Goal: Transaction & Acquisition: Purchase product/service

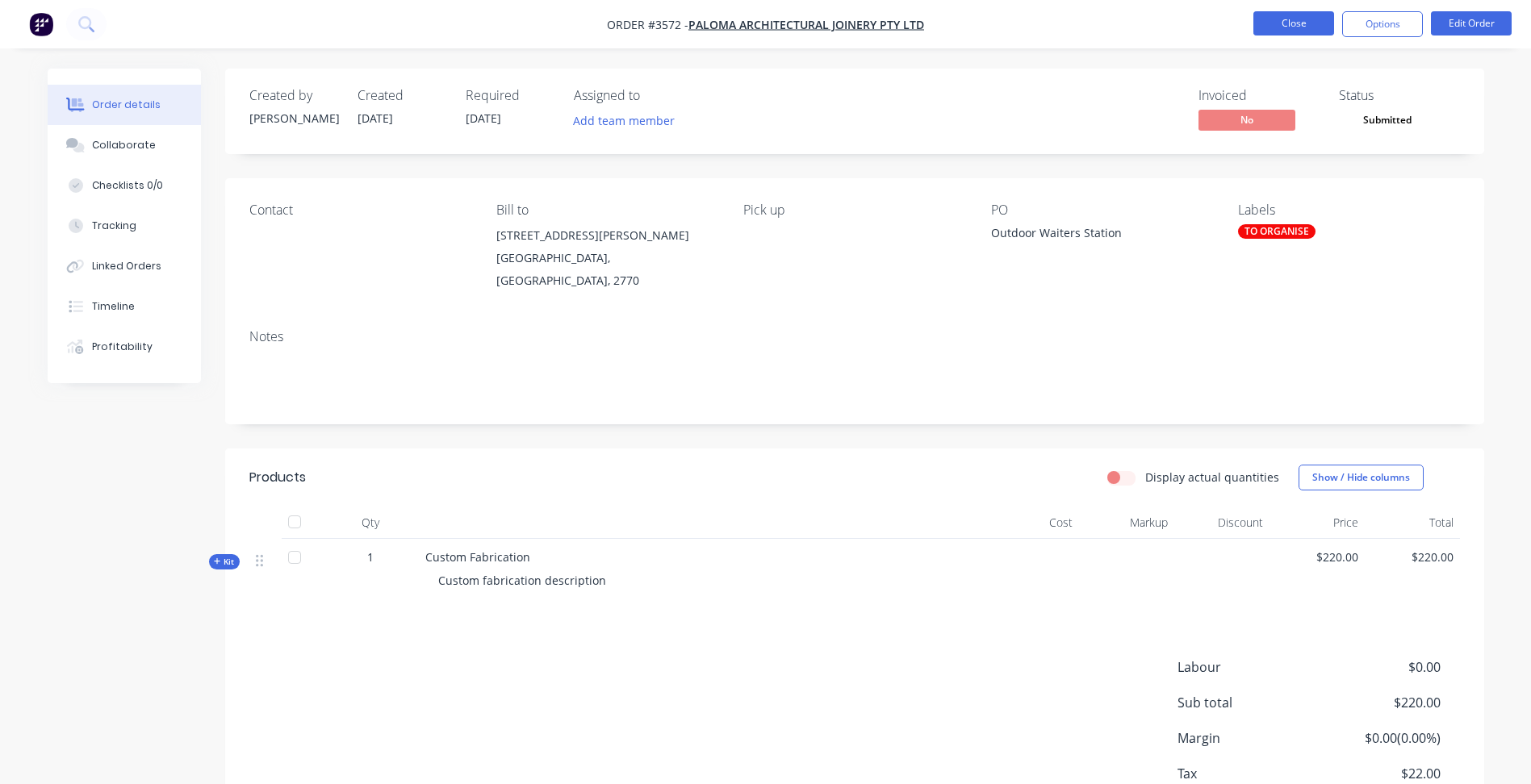
drag, startPoint x: 0, startPoint y: 0, endPoint x: 1292, endPoint y: 21, distance: 1292.2
click at [1292, 21] on button "Close" at bounding box center [1294, 24] width 81 height 25
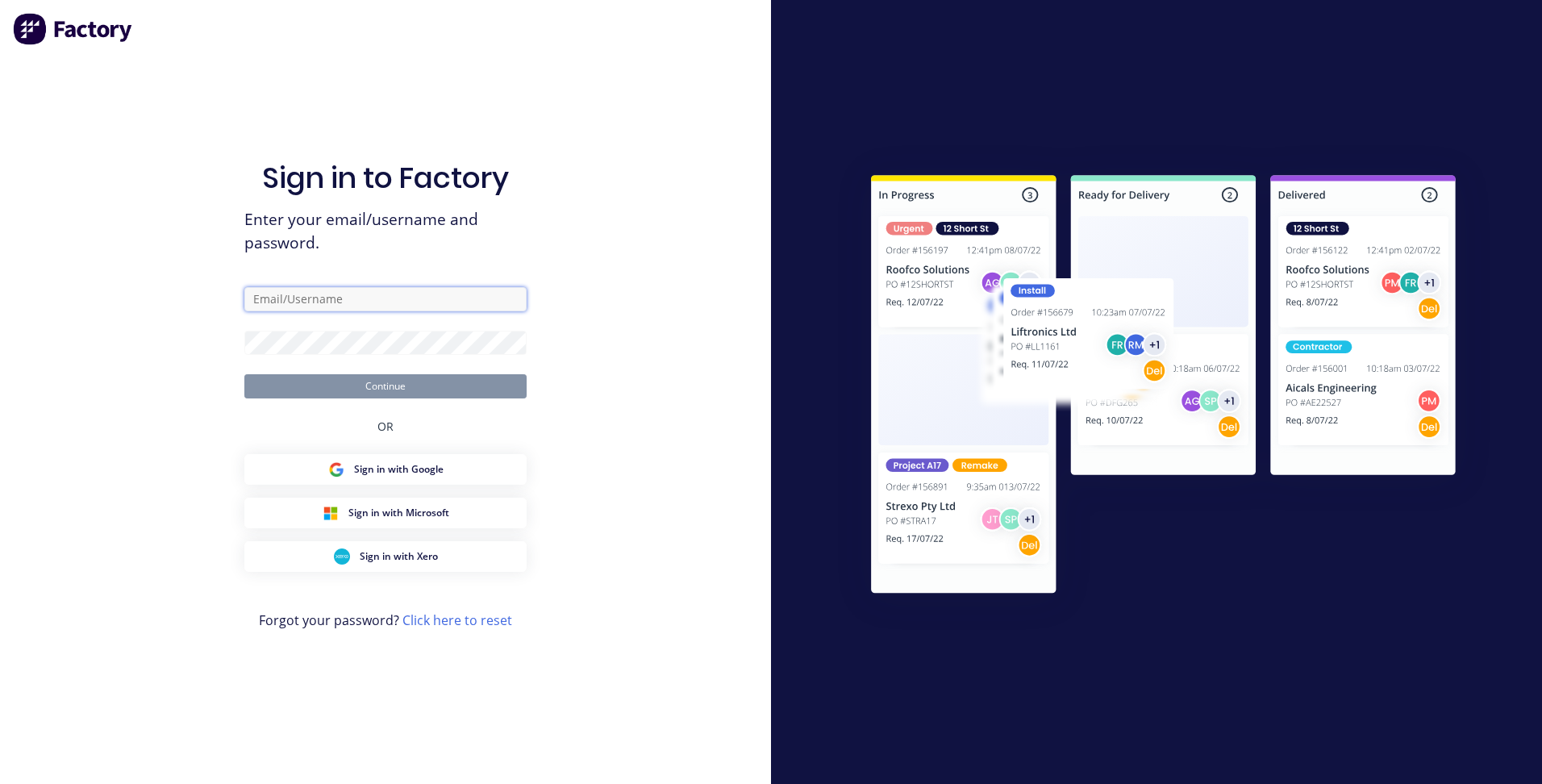
type input "[EMAIL_ADDRESS][DOMAIN_NAME]"
click at [364, 393] on button "Continue" at bounding box center [385, 387] width 282 height 25
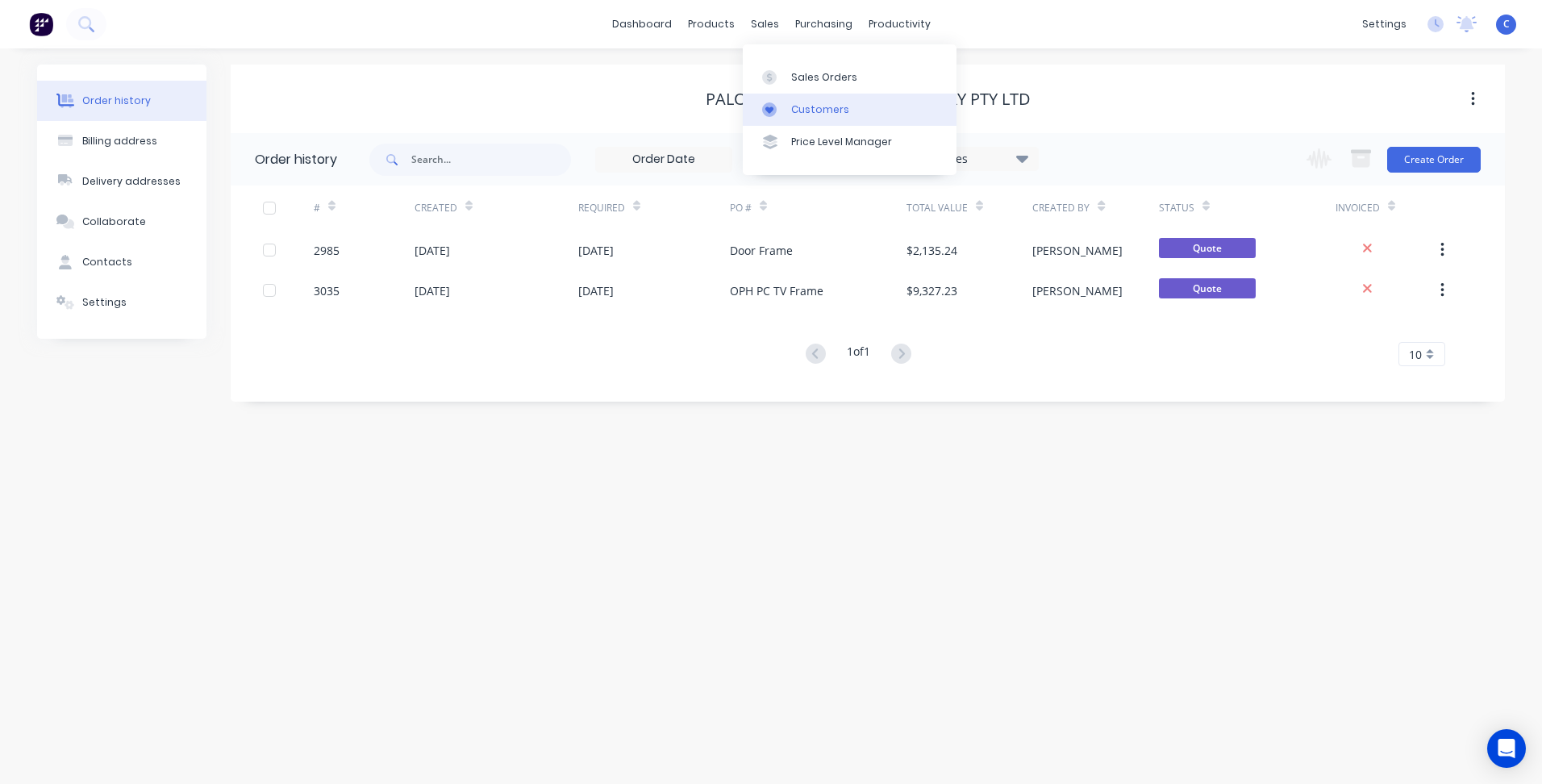
click at [798, 98] on link "Customers" at bounding box center [849, 109] width 214 height 33
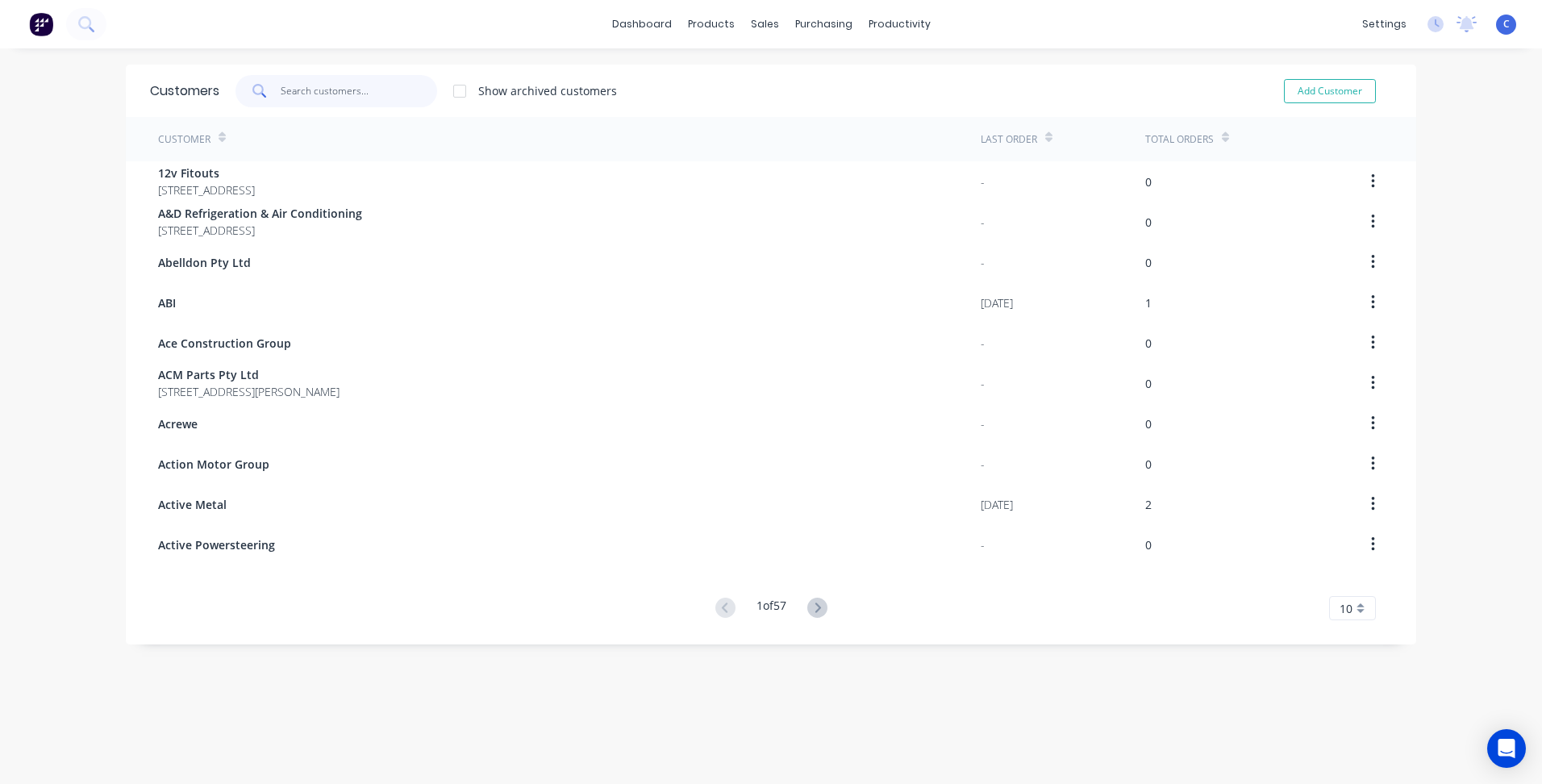
click at [354, 99] on input "text" at bounding box center [359, 91] width 157 height 33
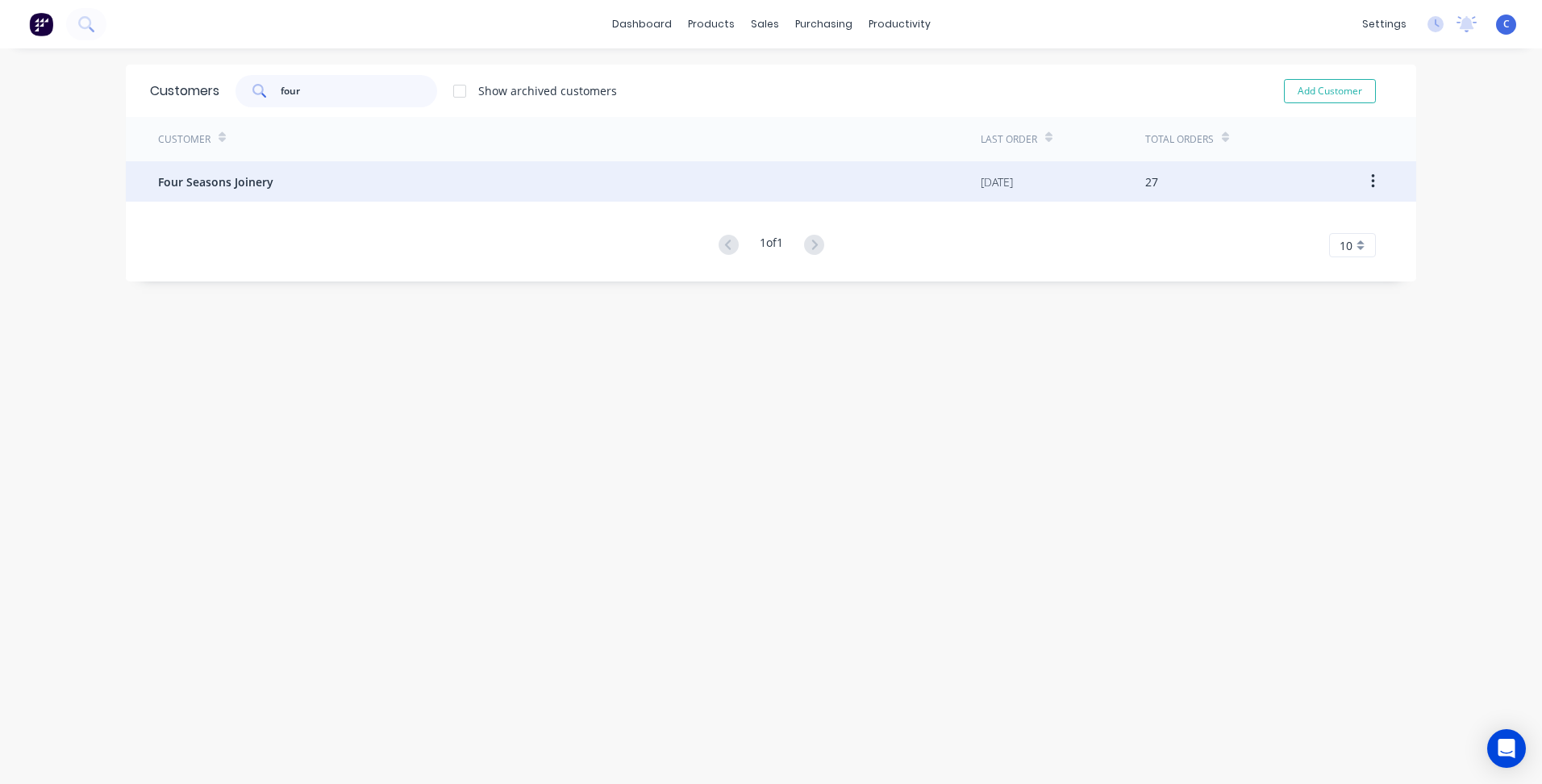
type input "four"
click at [270, 188] on div "Four Seasons Joinery" at bounding box center [570, 182] width 823 height 40
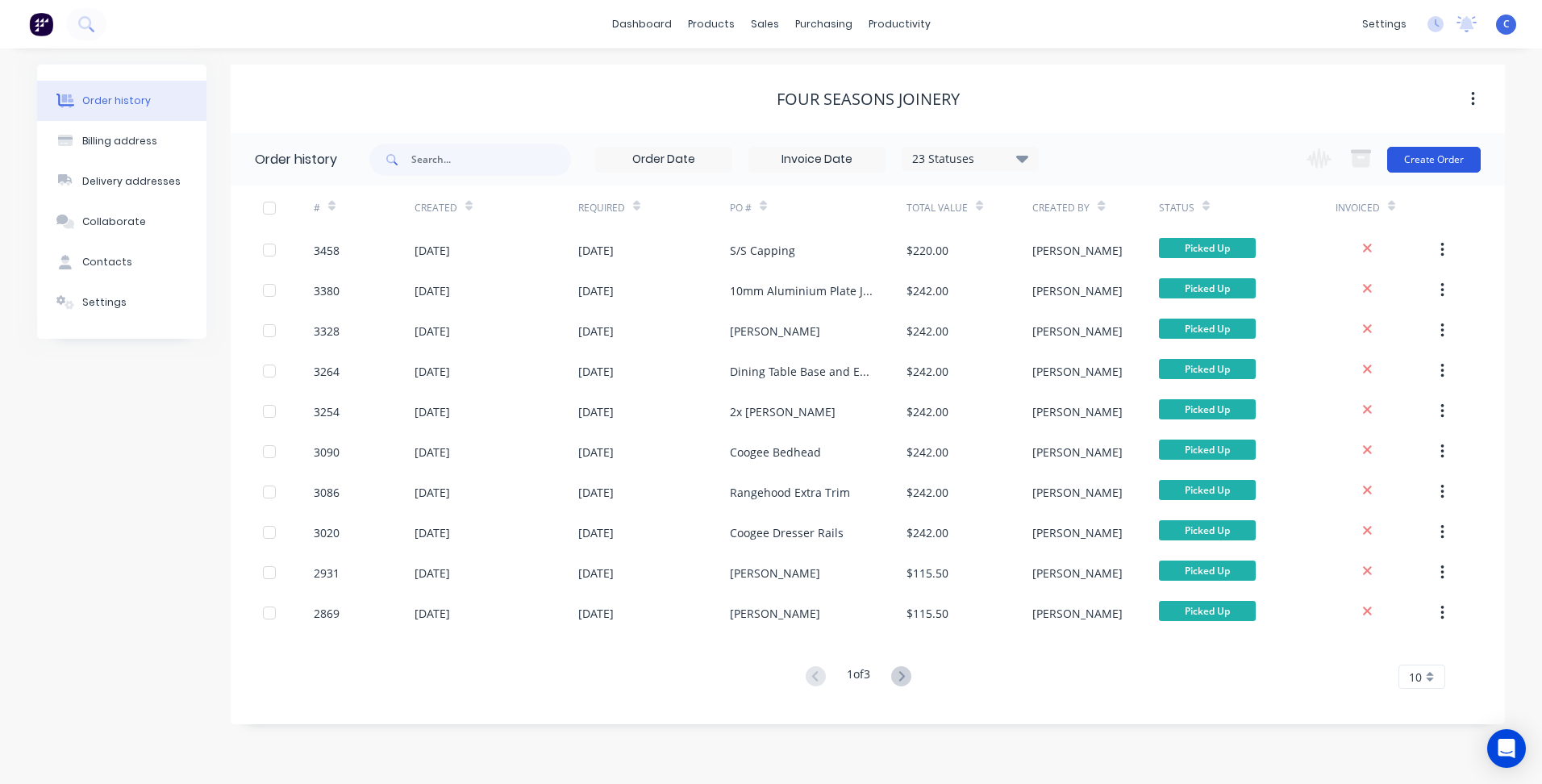
click at [1443, 171] on button "Create Order" at bounding box center [1434, 159] width 93 height 25
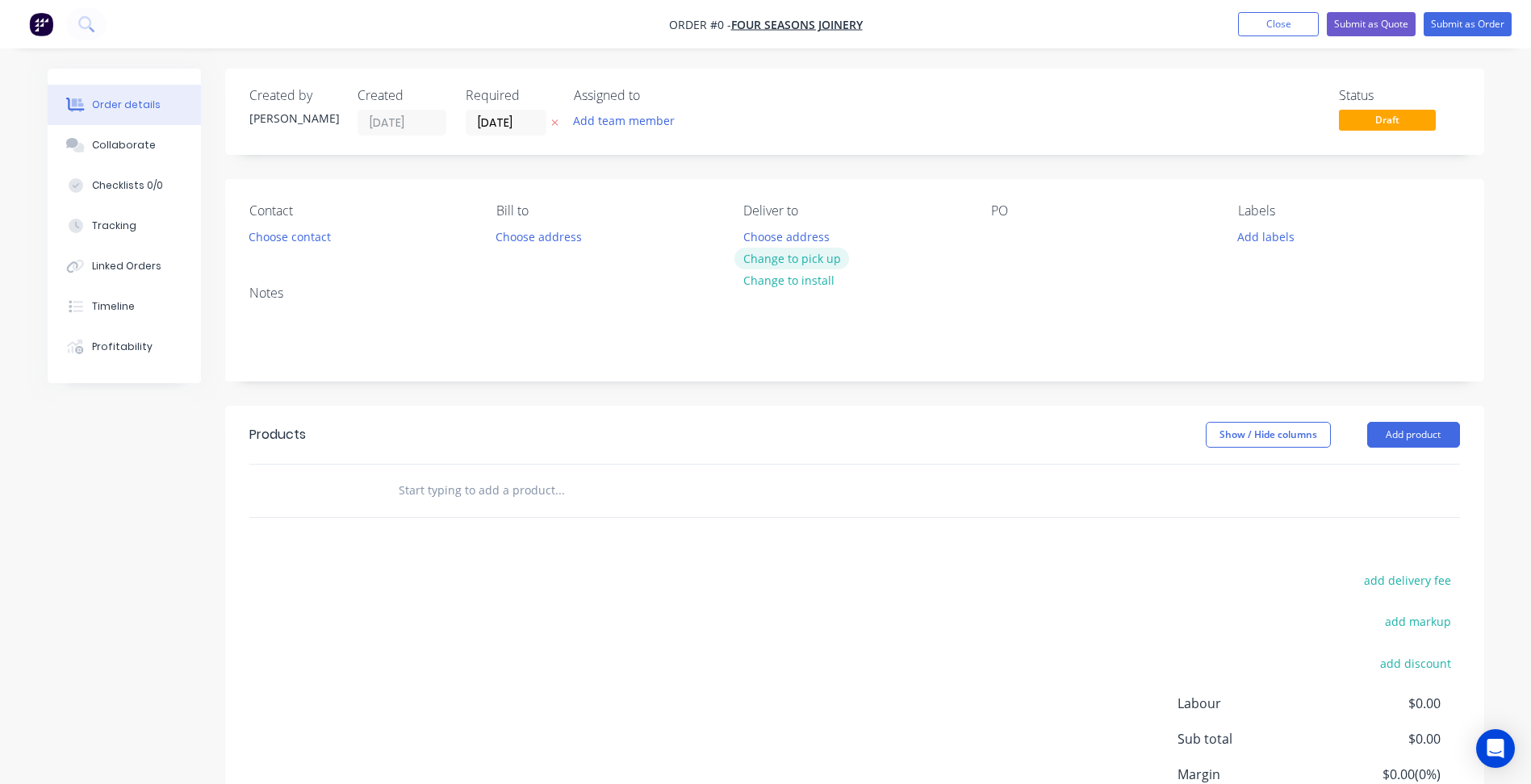
click at [816, 263] on button "Change to pick up" at bounding box center [791, 258] width 114 height 22
click at [991, 232] on div at bounding box center [1003, 236] width 26 height 24
paste div
click at [1258, 240] on button "Add labels" at bounding box center [1265, 236] width 74 height 22
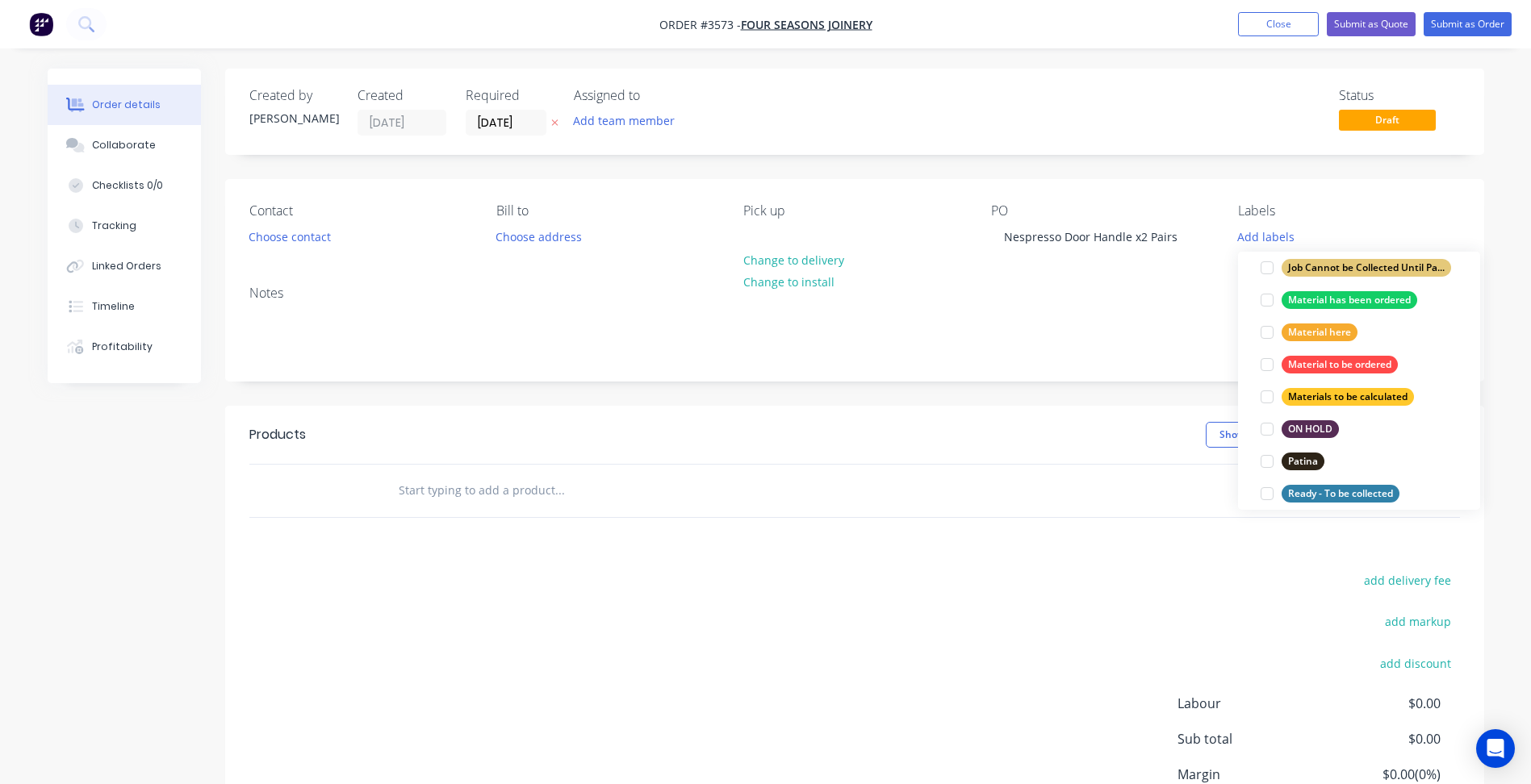
scroll to position [726, 0]
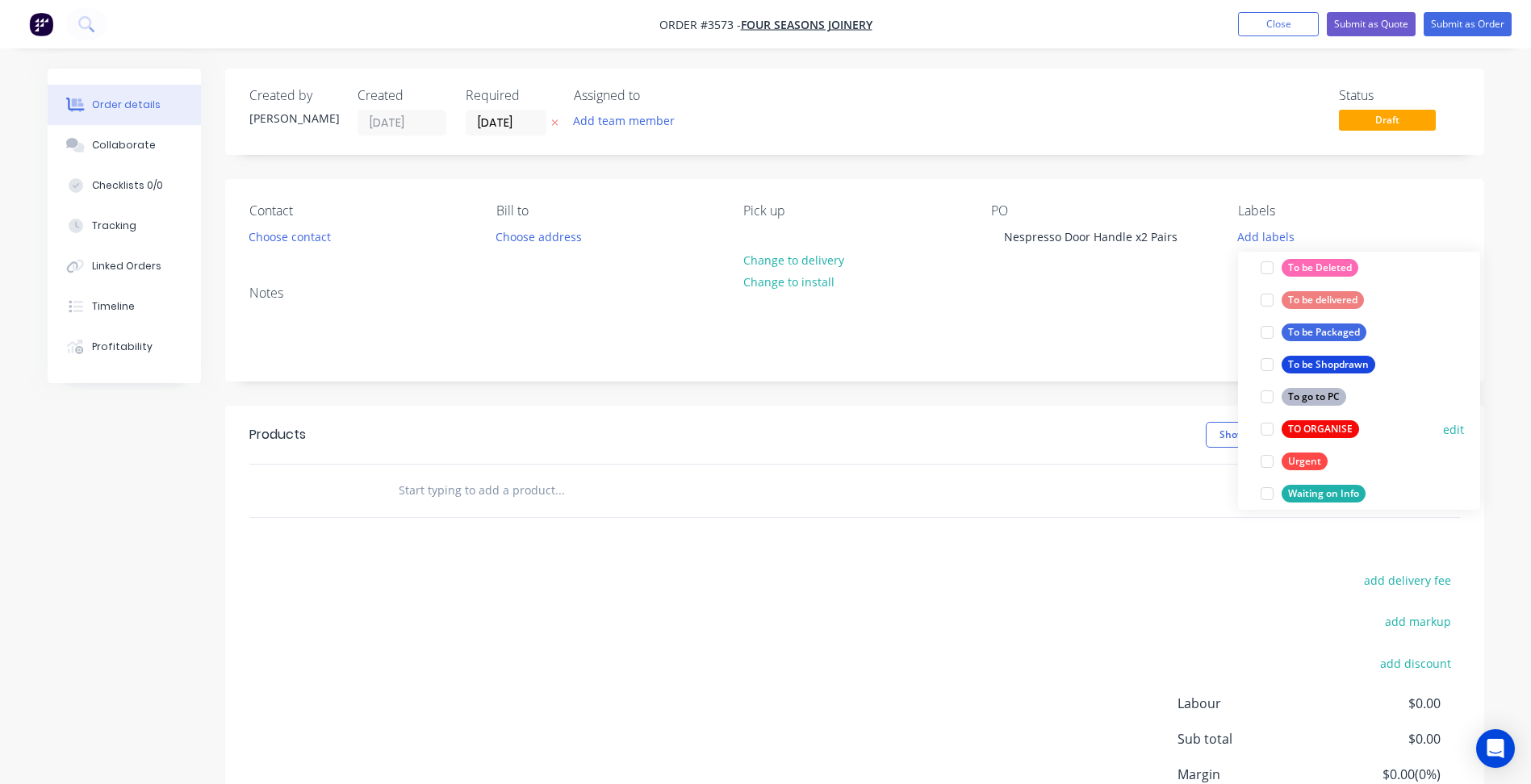
click at [1316, 426] on div "TO ORGANISE" at bounding box center [1320, 429] width 77 height 18
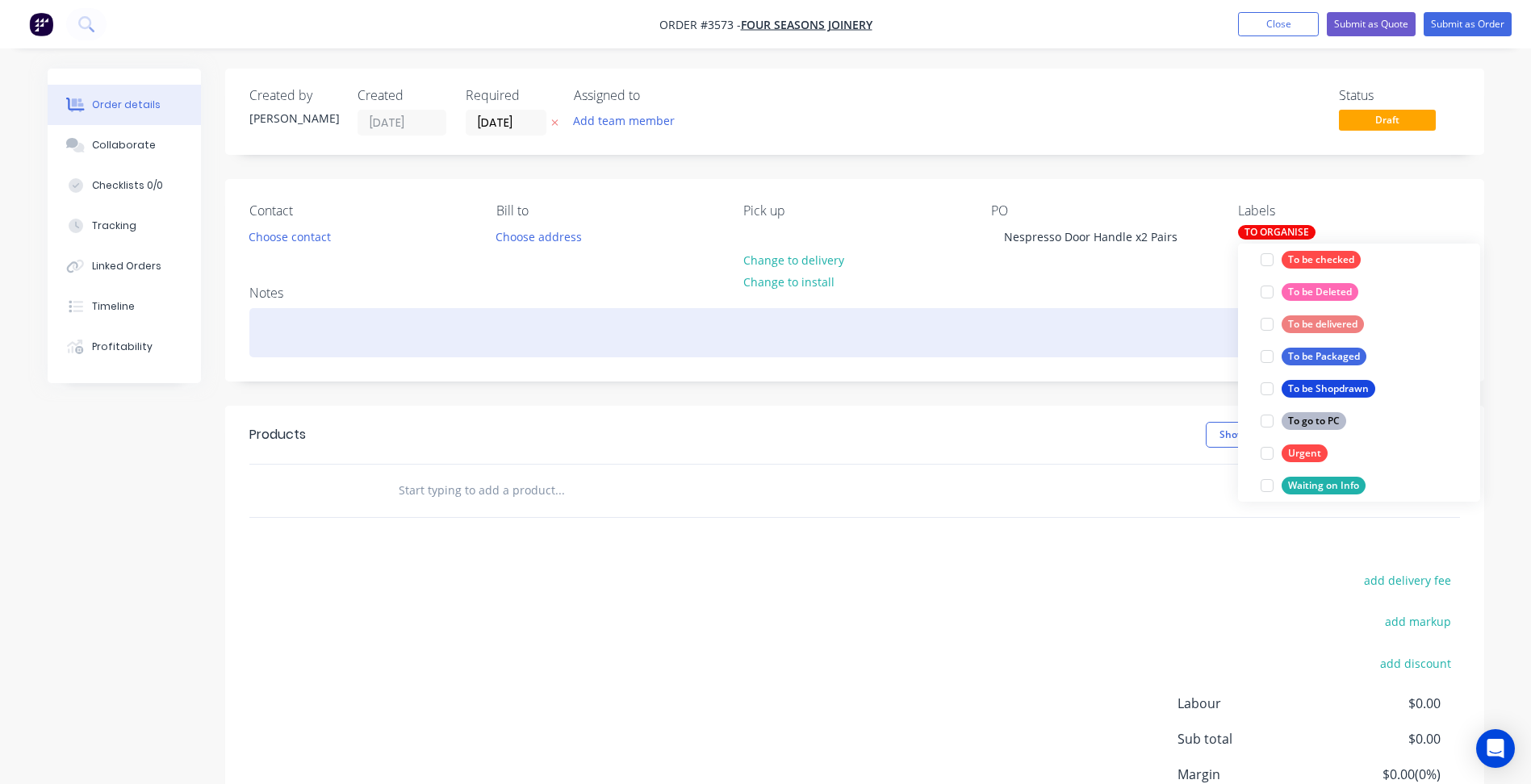
scroll to position [0, 0]
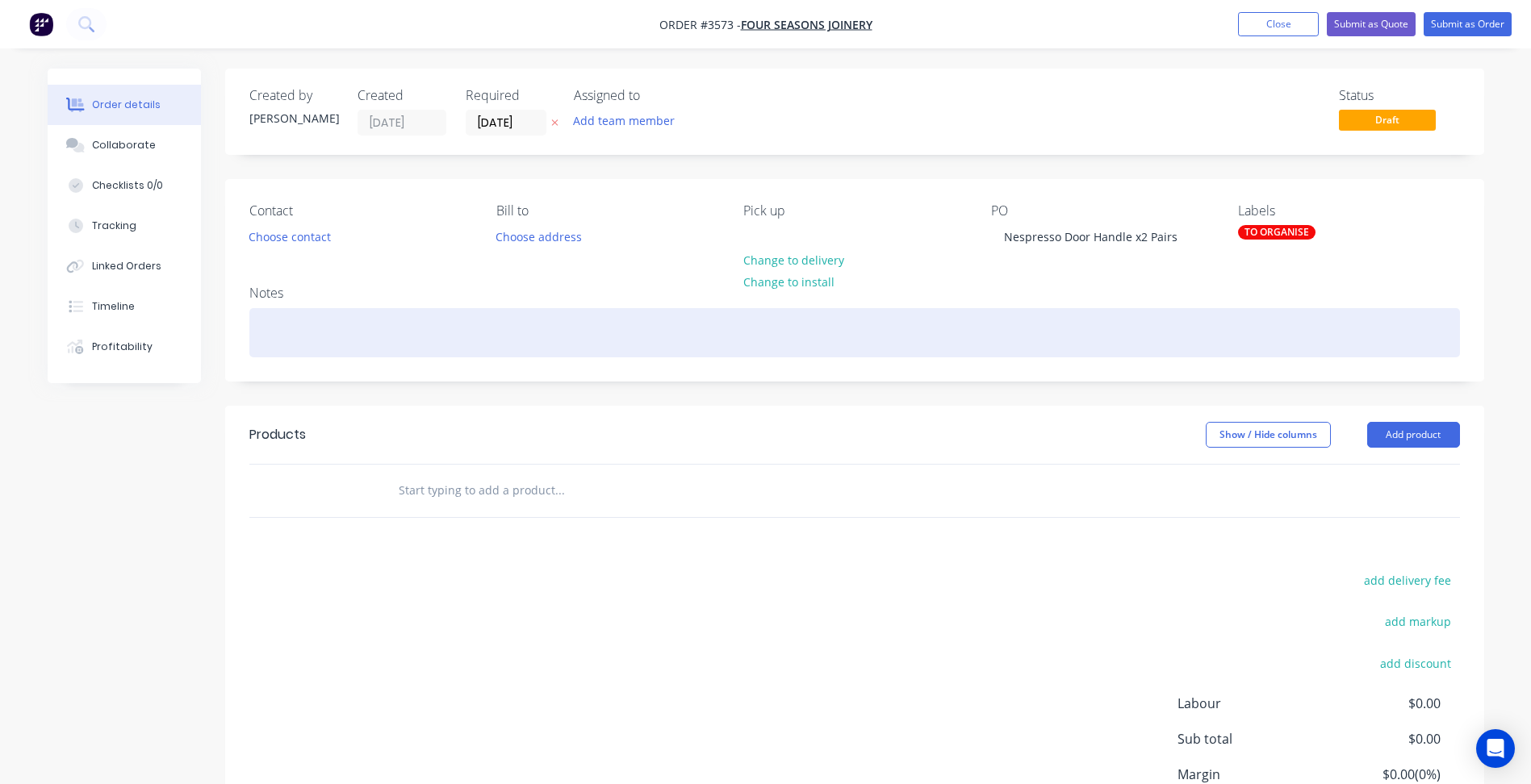
click at [1098, 342] on div at bounding box center [855, 333] width 1210 height 49
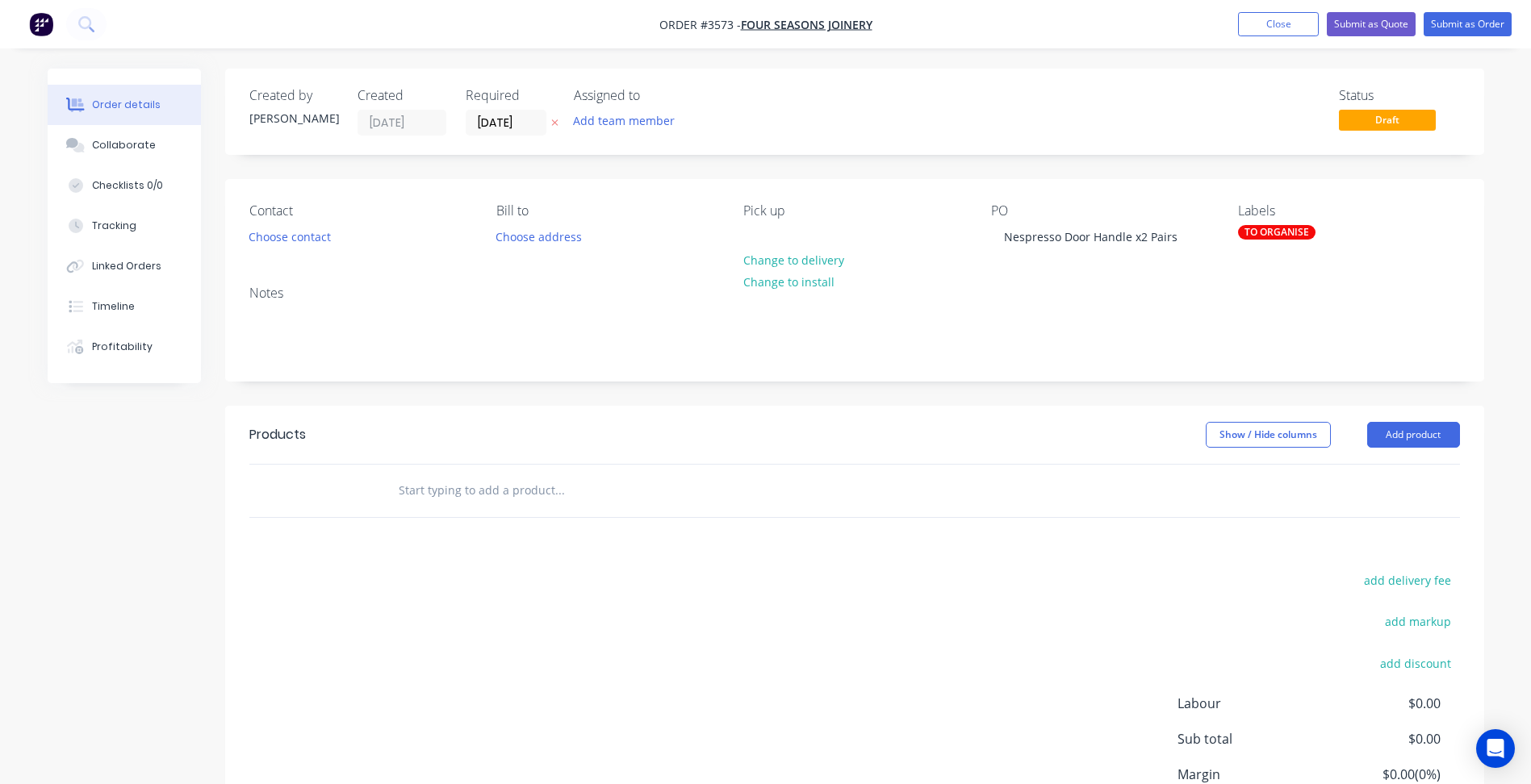
click at [1387, 465] on div at bounding box center [855, 491] width 1210 height 53
click at [1408, 436] on button "Add product" at bounding box center [1413, 434] width 93 height 25
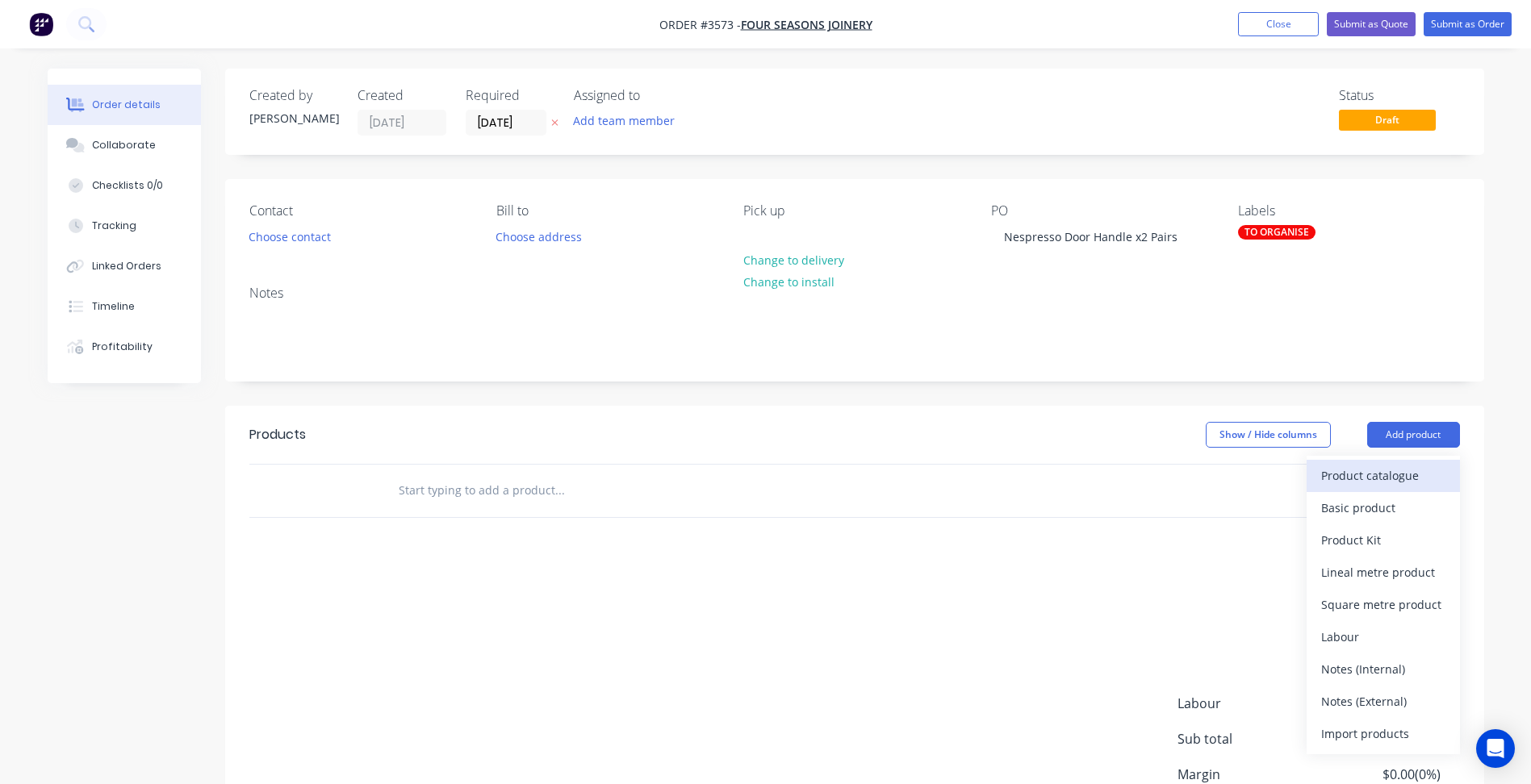
click at [1387, 475] on div "Product catalogue" at bounding box center [1382, 475] width 124 height 24
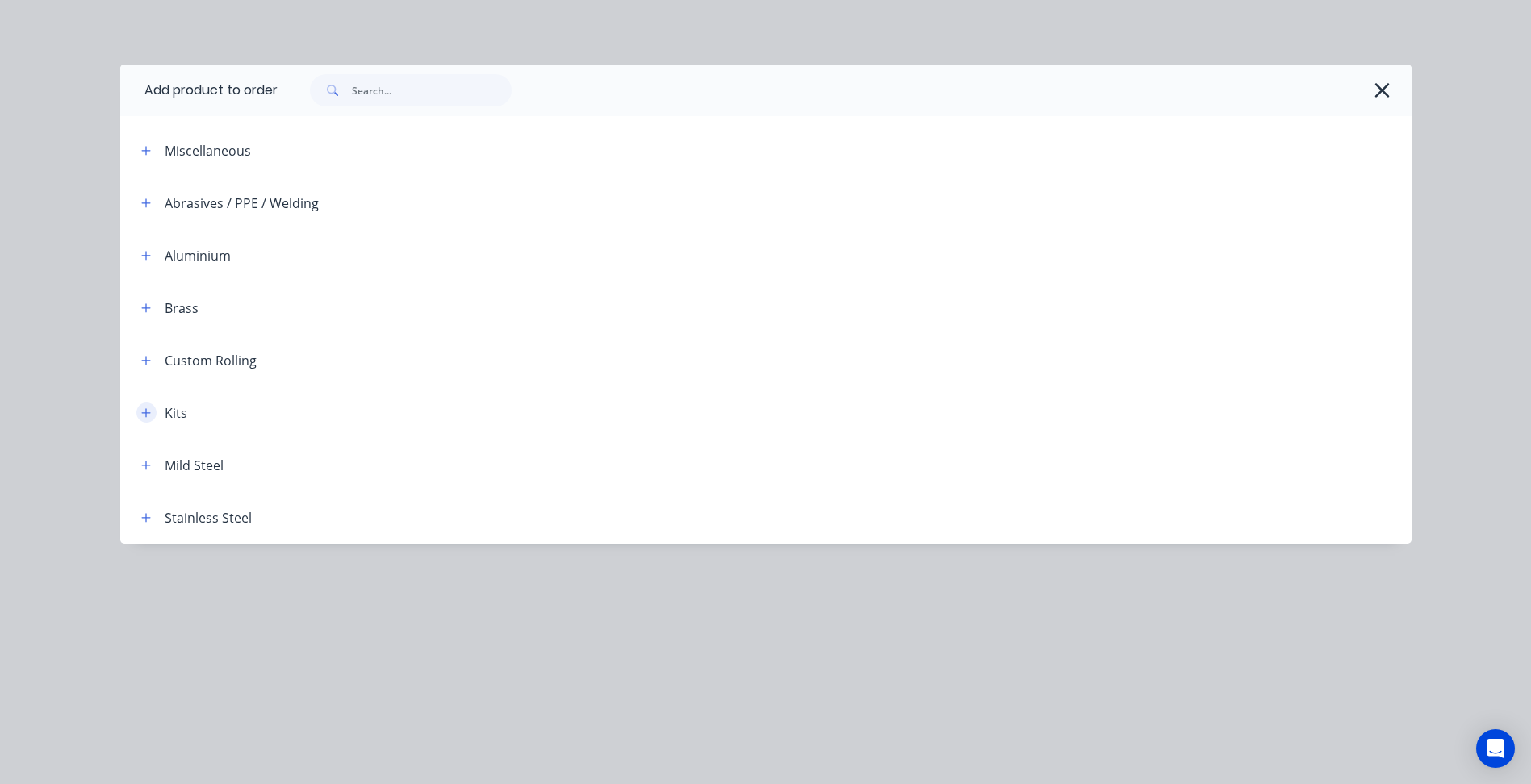
click at [149, 417] on icon "button" at bounding box center [146, 412] width 10 height 11
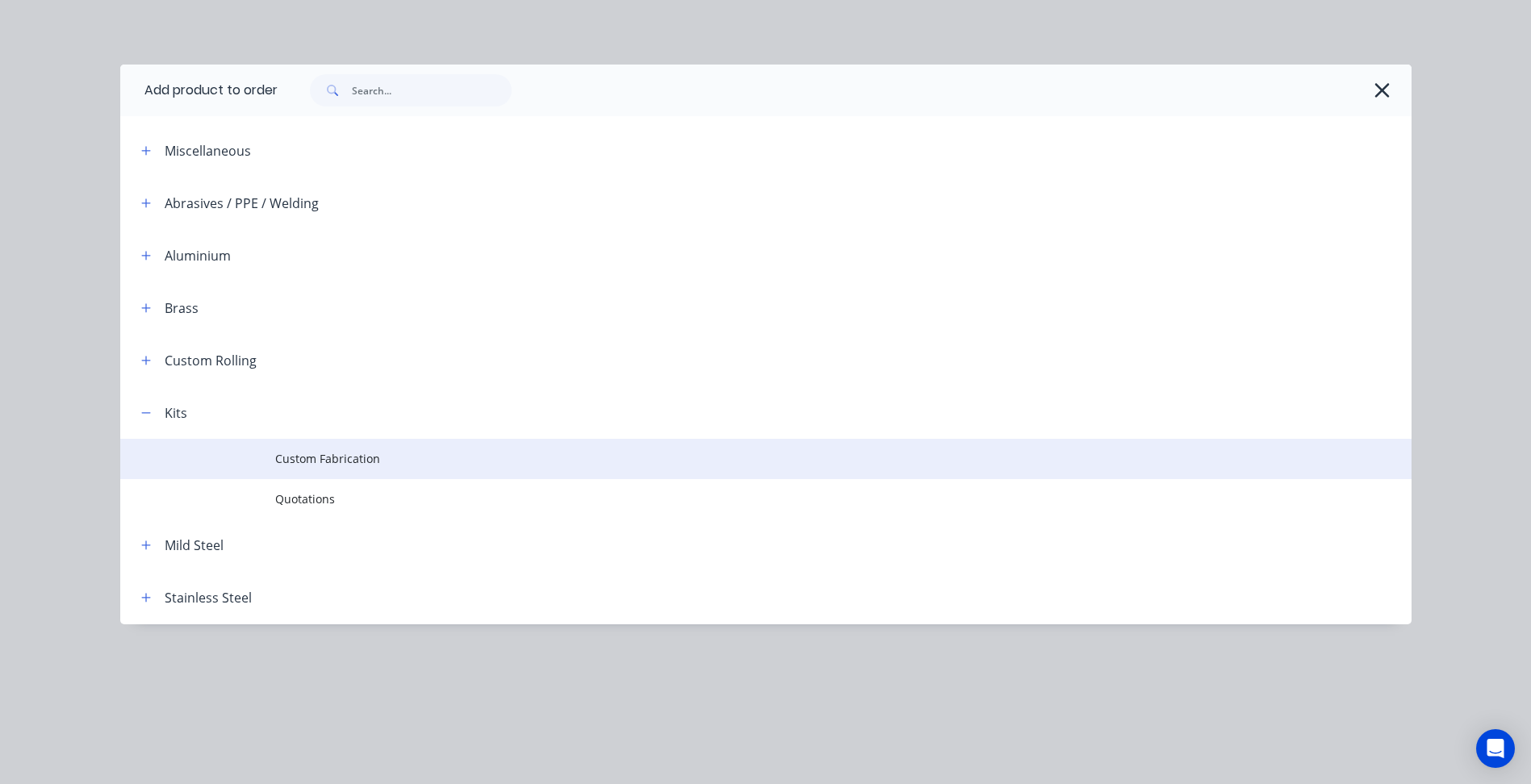
click at [321, 448] on td "Custom Fabrication" at bounding box center [843, 459] width 1136 height 40
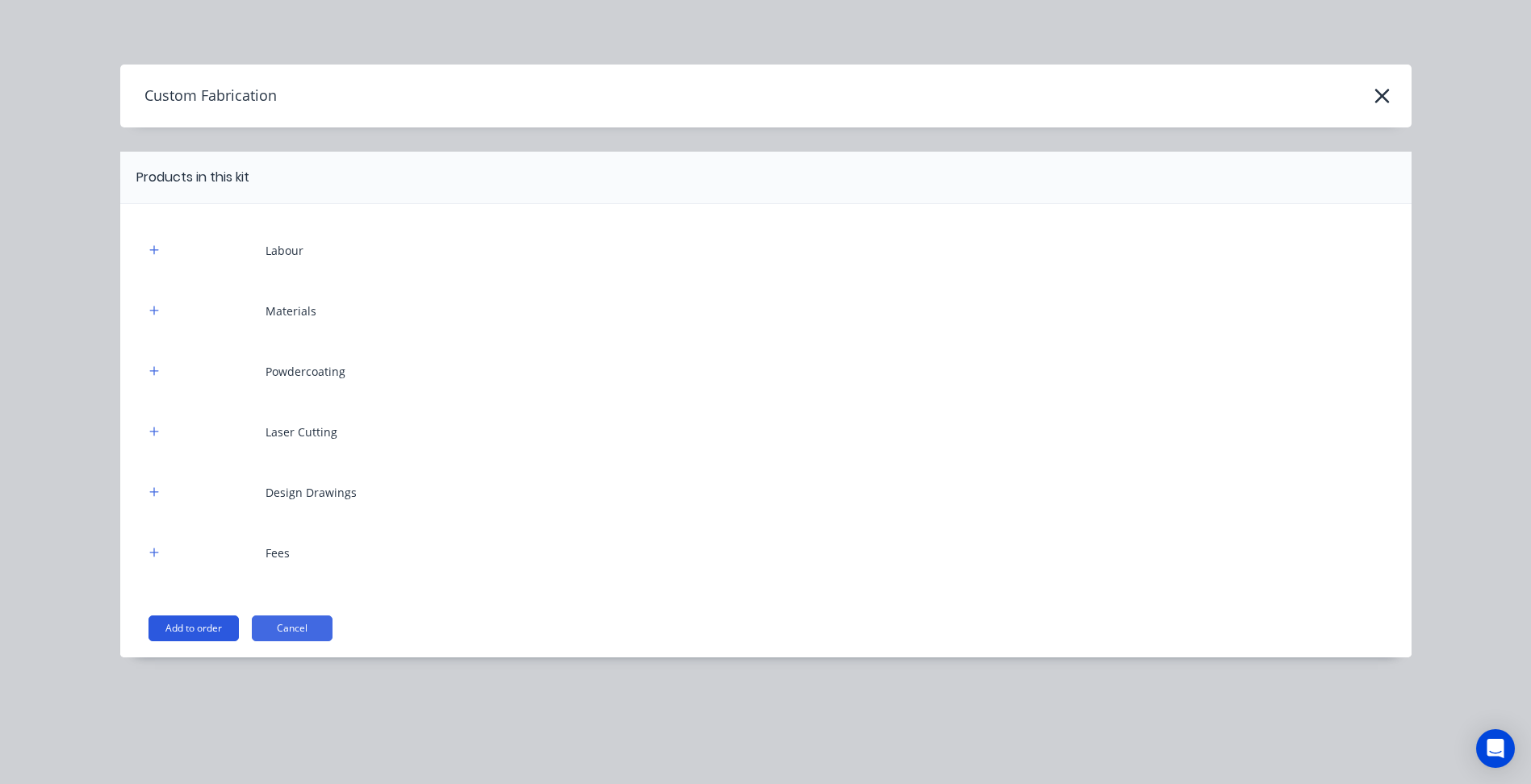
click at [200, 628] on button "Add to order" at bounding box center [193, 628] width 91 height 25
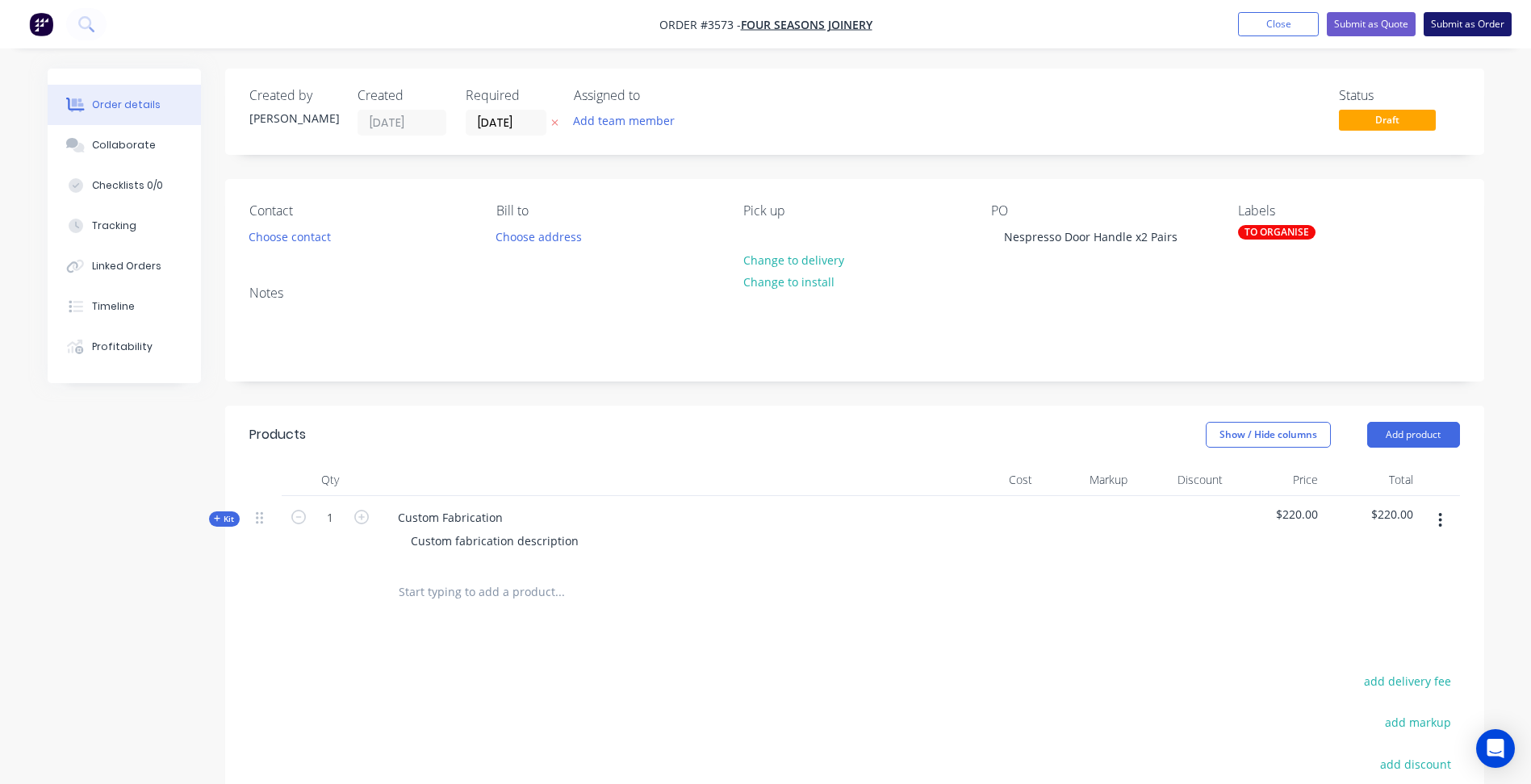
click at [1451, 22] on button "Submit as Order" at bounding box center [1468, 25] width 88 height 25
